Goal: Transaction & Acquisition: Purchase product/service

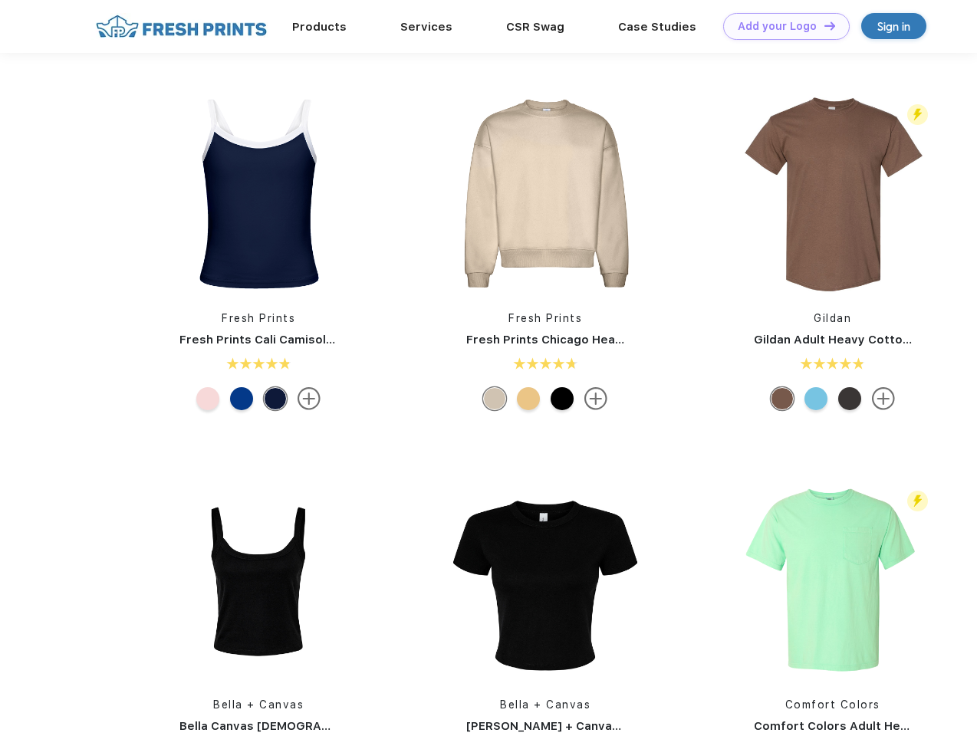
click at [781, 26] on link "Add your Logo Design Tool" at bounding box center [786, 26] width 127 height 27
click at [0, 0] on div "Design Tool" at bounding box center [0, 0] width 0 height 0
click at [823, 25] on link "Add your Logo Design Tool" at bounding box center [786, 26] width 127 height 27
click at [258, 193] on img at bounding box center [258, 193] width 204 height 204
click at [208, 399] on div at bounding box center [207, 398] width 23 height 23
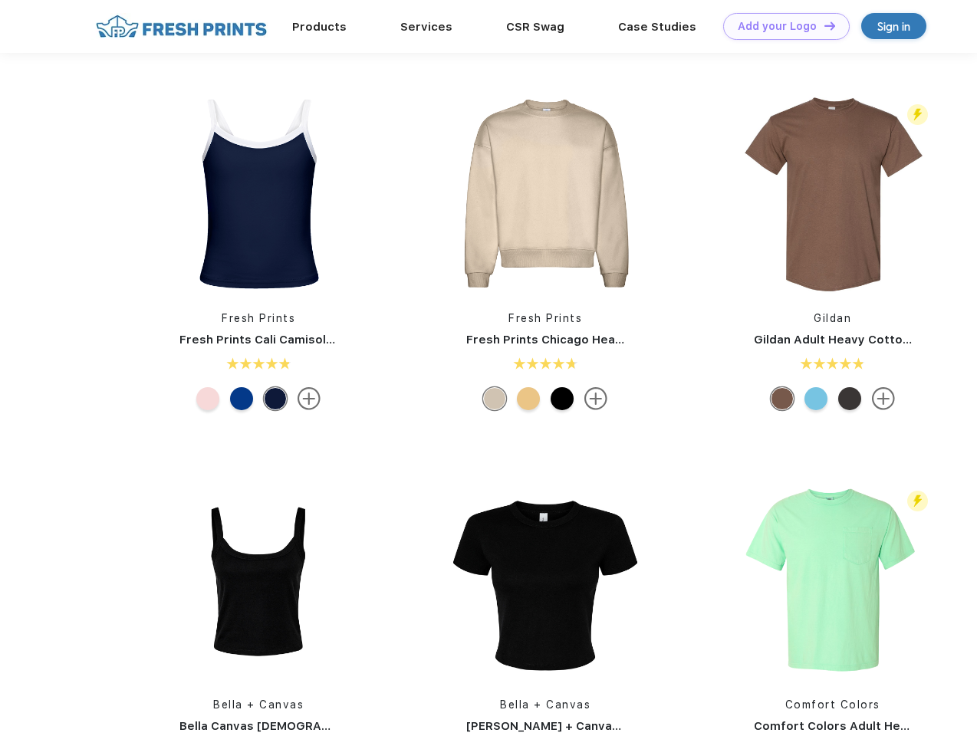
click at [242, 399] on div at bounding box center [241, 398] width 23 height 23
click at [275, 399] on div at bounding box center [275, 398] width 23 height 23
click at [545, 193] on img at bounding box center [545, 193] width 204 height 204
click at [495, 399] on div at bounding box center [494, 398] width 23 height 23
click at [528, 399] on div at bounding box center [528, 398] width 23 height 23
